Goal: Information Seeking & Learning: Learn about a topic

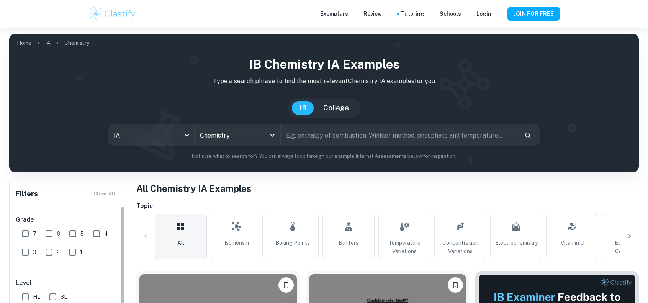
scroll to position [139, 0]
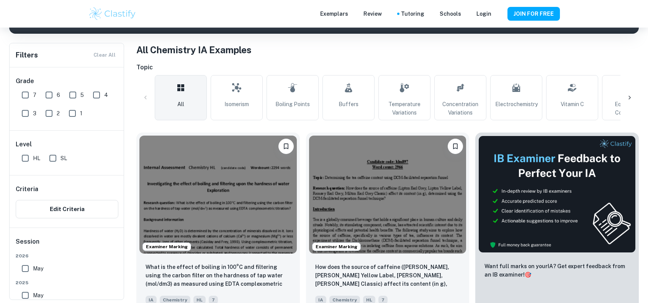
click at [50, 96] on input "6" at bounding box center [48, 94] width 15 height 15
checkbox input "true"
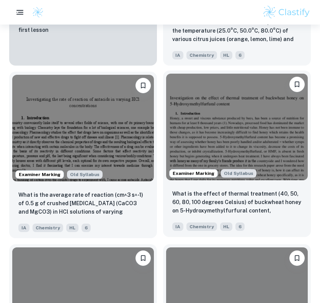
scroll to position [939, 0]
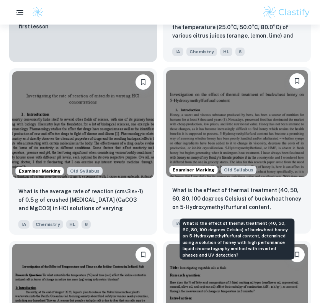
click at [189, 200] on p "What is the effect of thermal treatment (40, 50, 60, 80, 100 degrees Celsius) o…" at bounding box center [236, 199] width 129 height 26
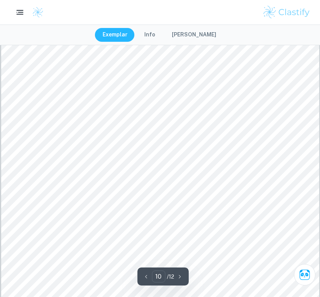
scroll to position [4486, 0]
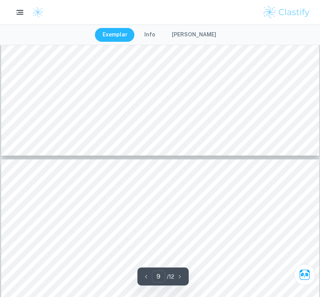
type input "10"
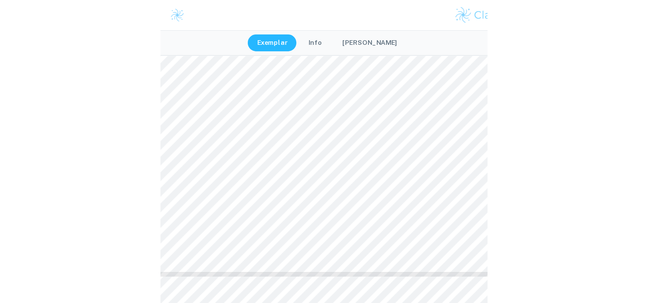
scroll to position [4571, 0]
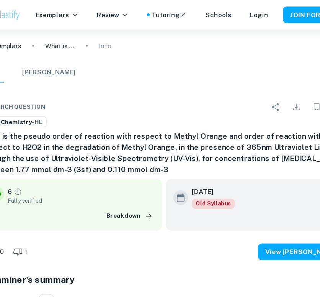
type input "10"
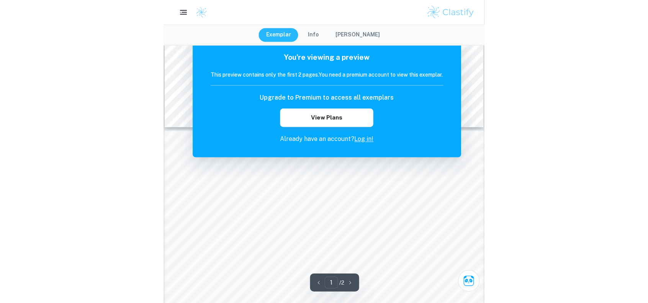
scroll to position [360, 0]
